Goal: Information Seeking & Learning: Learn about a topic

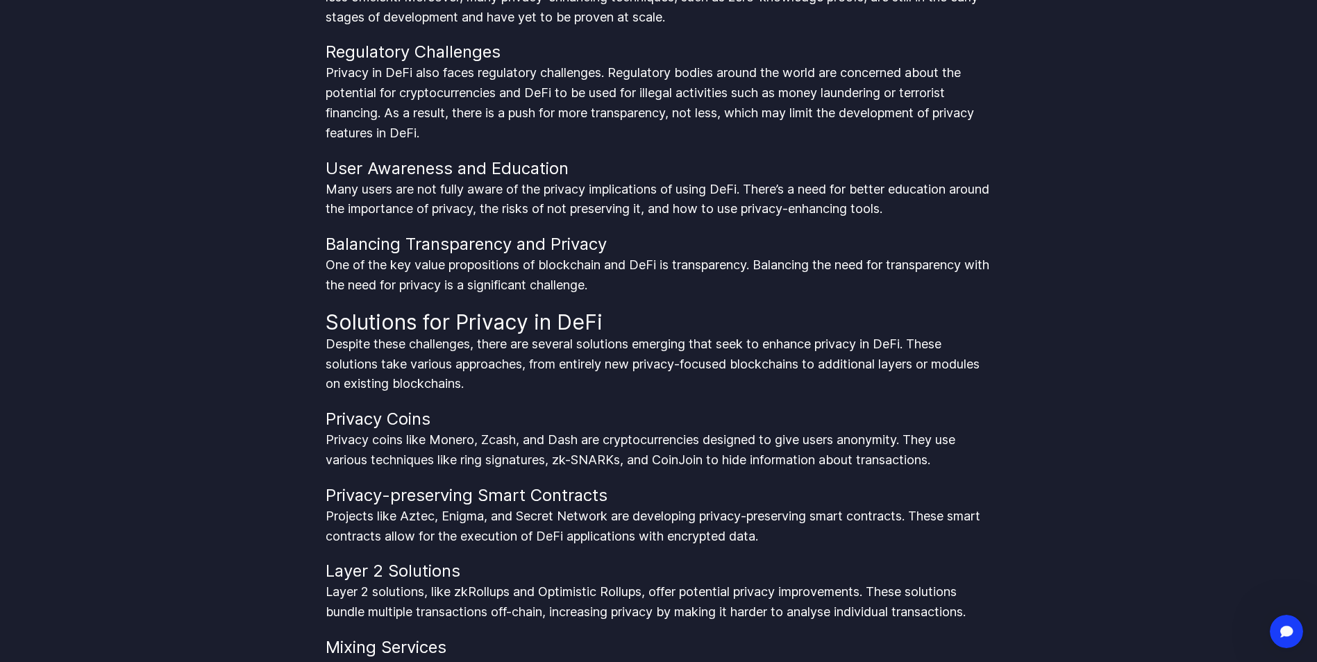
scroll to position [2854, 0]
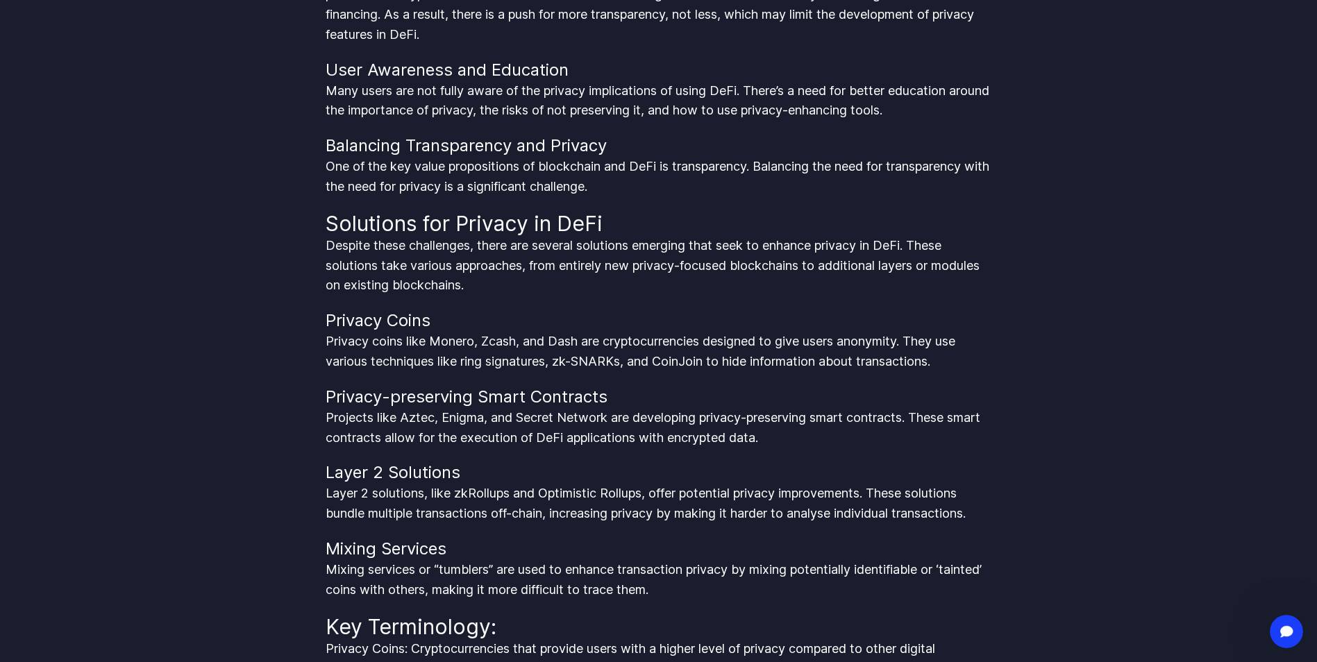
click at [502, 342] on p "Privacy coins like Monero, Zcash, and Dash are cryptocurrencies designed to giv…" at bounding box center [659, 352] width 666 height 40
click at [568, 342] on p "Privacy coins like Monero, Zcash, and Dash are cryptocurrencies designed to giv…" at bounding box center [659, 352] width 666 height 40
click at [595, 344] on p "Privacy coins like Monero, Zcash, and Dash are cryptocurrencies designed to giv…" at bounding box center [659, 352] width 666 height 40
drag, startPoint x: 627, startPoint y: 344, endPoint x: 733, endPoint y: 344, distance: 106.2
click at [733, 344] on p "Privacy coins like Monero, Zcash, and Dash are cryptocurrencies designed to giv…" at bounding box center [659, 352] width 666 height 40
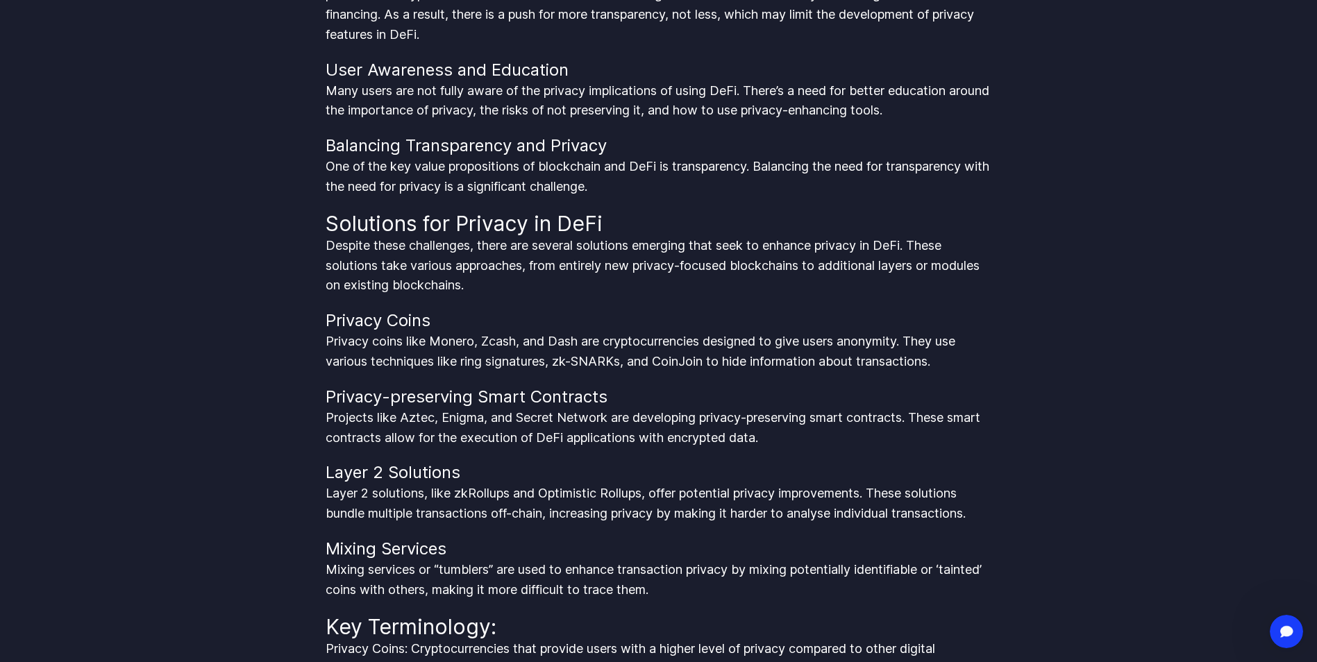
drag, startPoint x: 733, startPoint y: 344, endPoint x: 809, endPoint y: 374, distance: 82.0
click at [809, 374] on div "DeFi, or Decentralized Finance, is an open-source, permissionless, and transpar…" at bounding box center [659, 252] width 666 height 5773
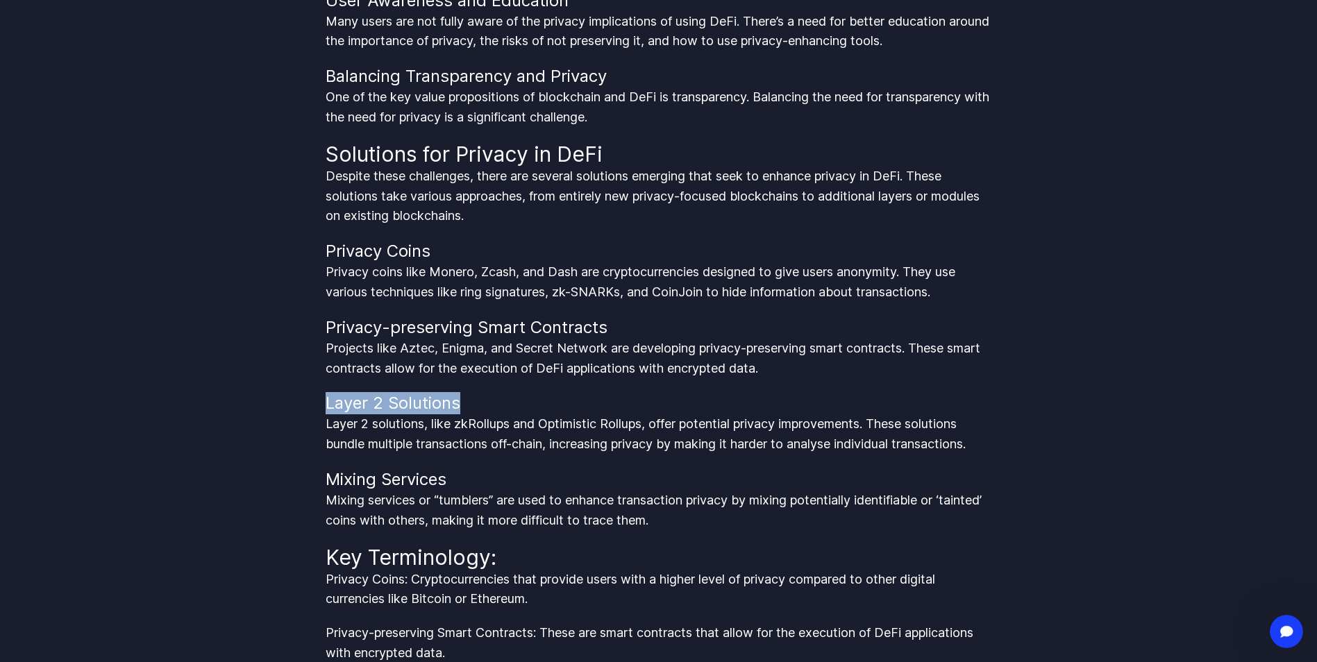
drag, startPoint x: 327, startPoint y: 405, endPoint x: 486, endPoint y: 398, distance: 159.1
click at [486, 398] on h3 "Layer 2 Solutions" at bounding box center [659, 403] width 666 height 22
drag, startPoint x: 486, startPoint y: 398, endPoint x: 503, endPoint y: 464, distance: 68.2
click at [503, 469] on h3 "Mixing Services" at bounding box center [659, 480] width 666 height 22
click at [507, 426] on p "Layer 2 solutions, like zkRollups and Optimistic Rollups, offer potential priva…" at bounding box center [659, 434] width 666 height 40
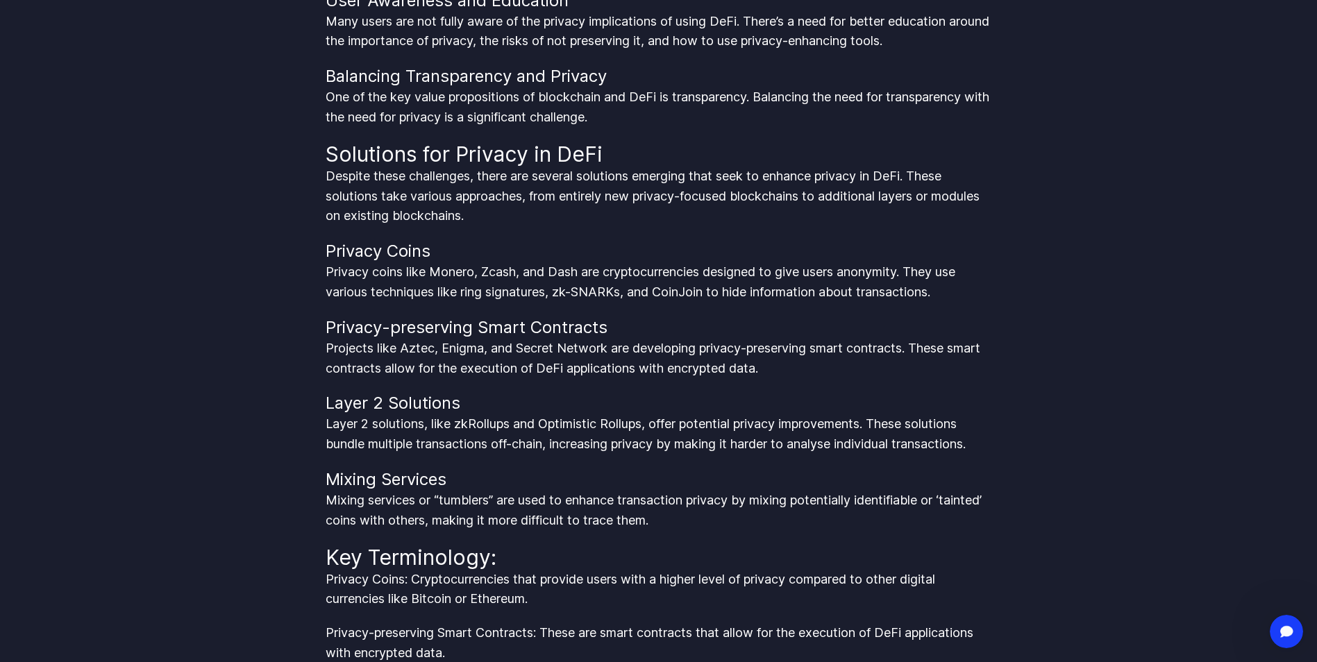
click at [568, 420] on p "Layer 2 solutions, like zkRollups and Optimistic Rollups, offer potential priva…" at bounding box center [659, 434] width 666 height 40
click at [407, 350] on p "Projects like Aztec, Enigma, and Secret Network are developing privacy-preservi…" at bounding box center [659, 359] width 666 height 40
click at [465, 348] on p "Projects like Aztec, Enigma, and Secret Network are developing privacy-preservi…" at bounding box center [659, 359] width 666 height 40
click at [530, 354] on p "Projects like Aztec, Enigma, and Secret Network are developing privacy-preservi…" at bounding box center [659, 359] width 666 height 40
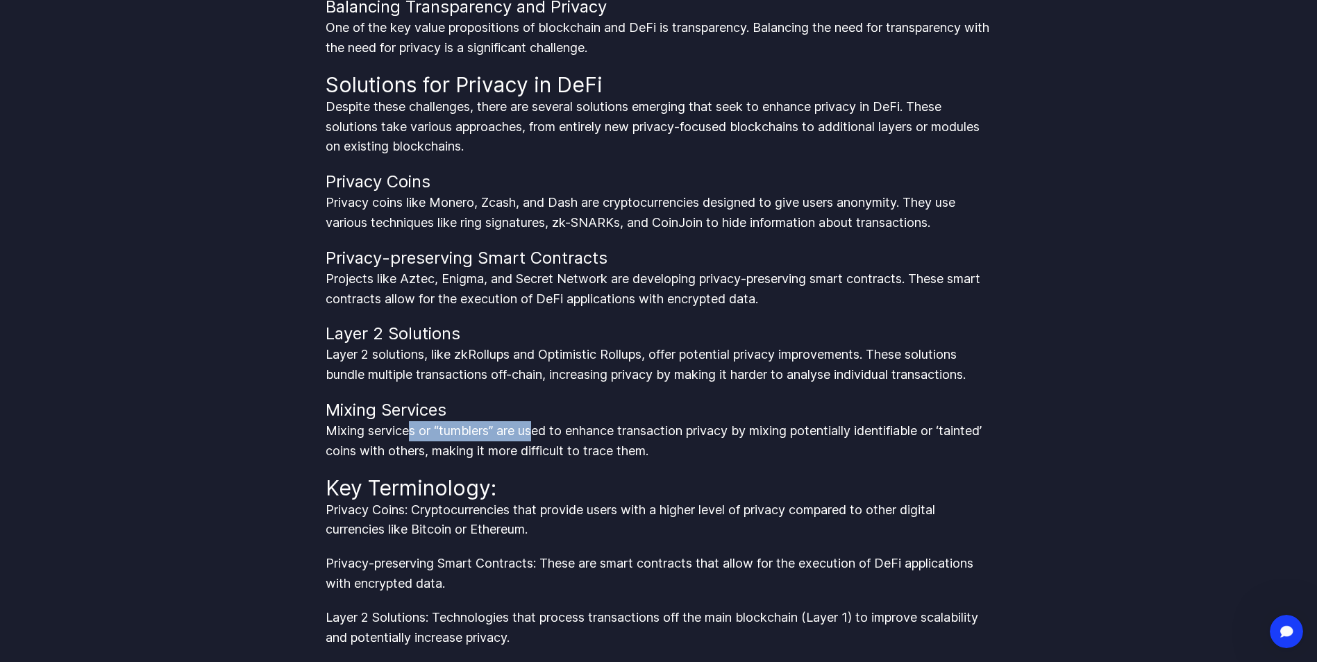
drag, startPoint x: 412, startPoint y: 433, endPoint x: 539, endPoint y: 433, distance: 127.0
click at [539, 433] on p "Mixing services or “tumblers” are used to enhance transaction privacy by mixing…" at bounding box center [659, 441] width 666 height 40
drag, startPoint x: 539, startPoint y: 433, endPoint x: 623, endPoint y: 485, distance: 98.8
click at [623, 485] on h2 "Key Terminology:" at bounding box center [659, 488] width 666 height 25
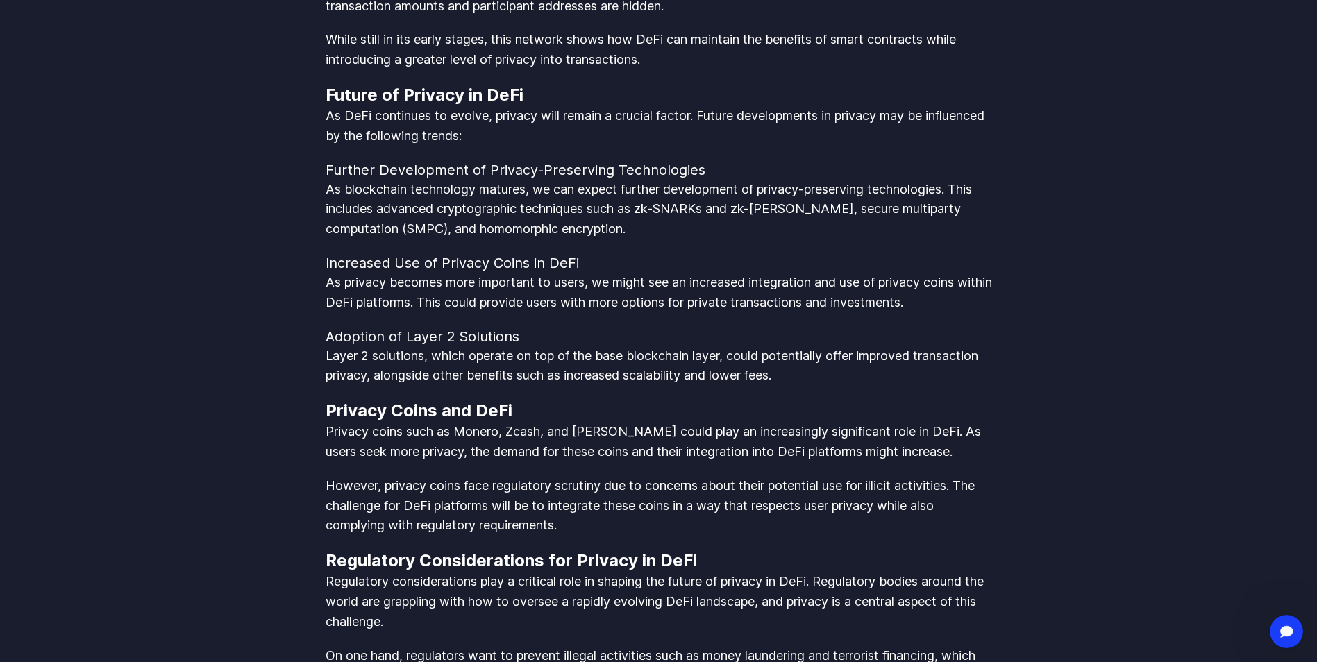
scroll to position [4103, 0]
